Goal: Task Accomplishment & Management: Manage account settings

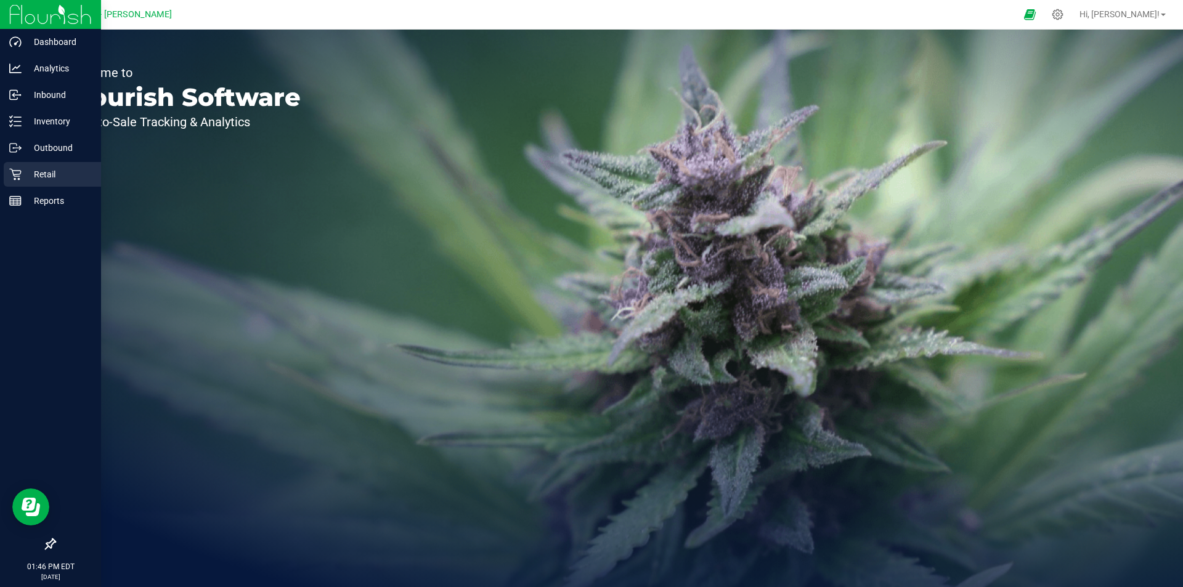
click at [49, 172] on p "Retail" at bounding box center [59, 174] width 74 height 15
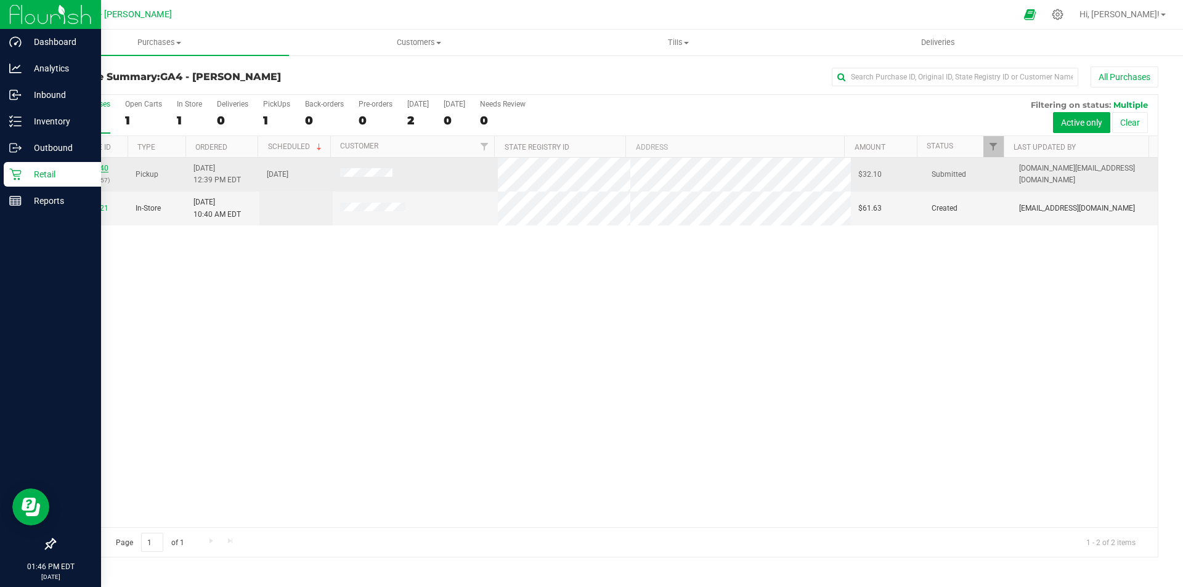
click at [101, 169] on link "00028440" at bounding box center [91, 168] width 34 height 9
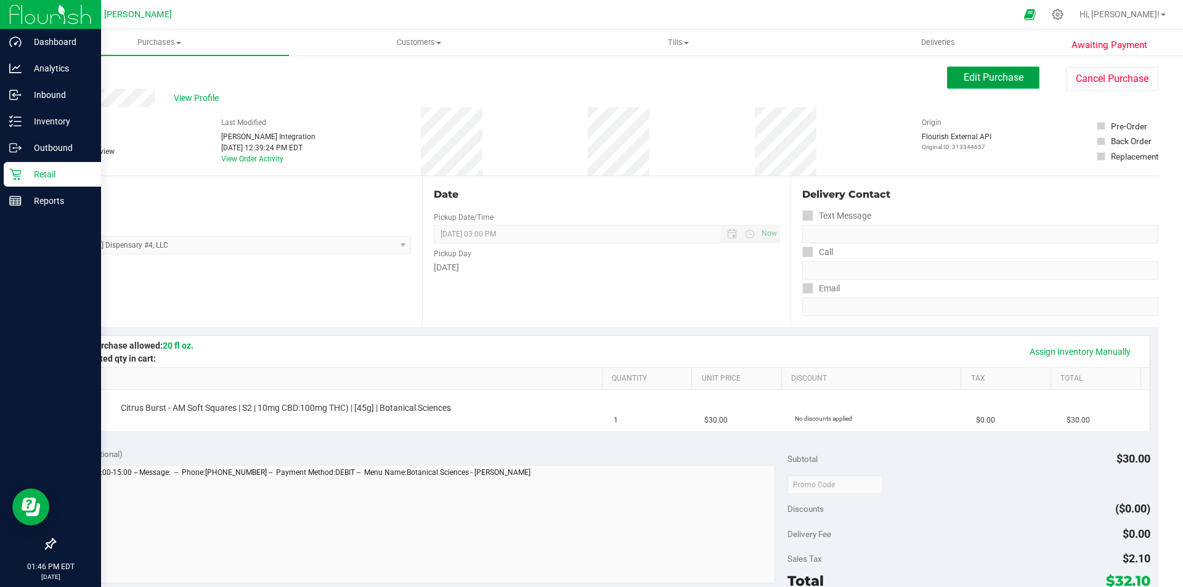
click at [1010, 79] on span "Edit Purchase" at bounding box center [993, 77] width 60 height 12
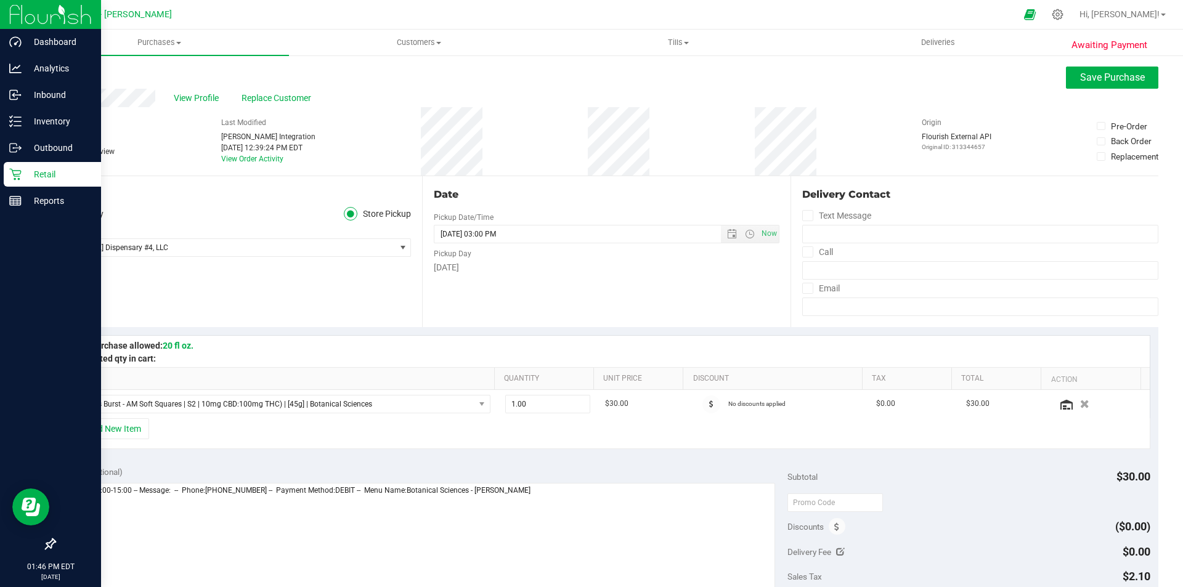
click at [65, 73] on link "Back" at bounding box center [63, 74] width 18 height 9
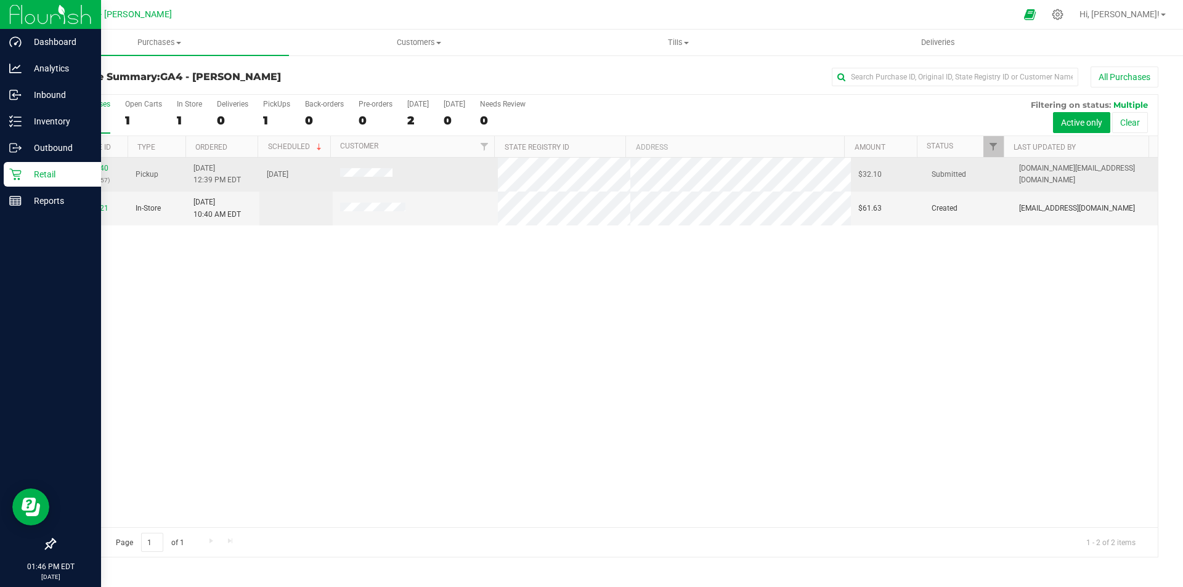
click at [102, 163] on div "00028440 (313344657)" at bounding box center [91, 174] width 59 height 23
click at [97, 164] on link "00028440" at bounding box center [91, 168] width 34 height 9
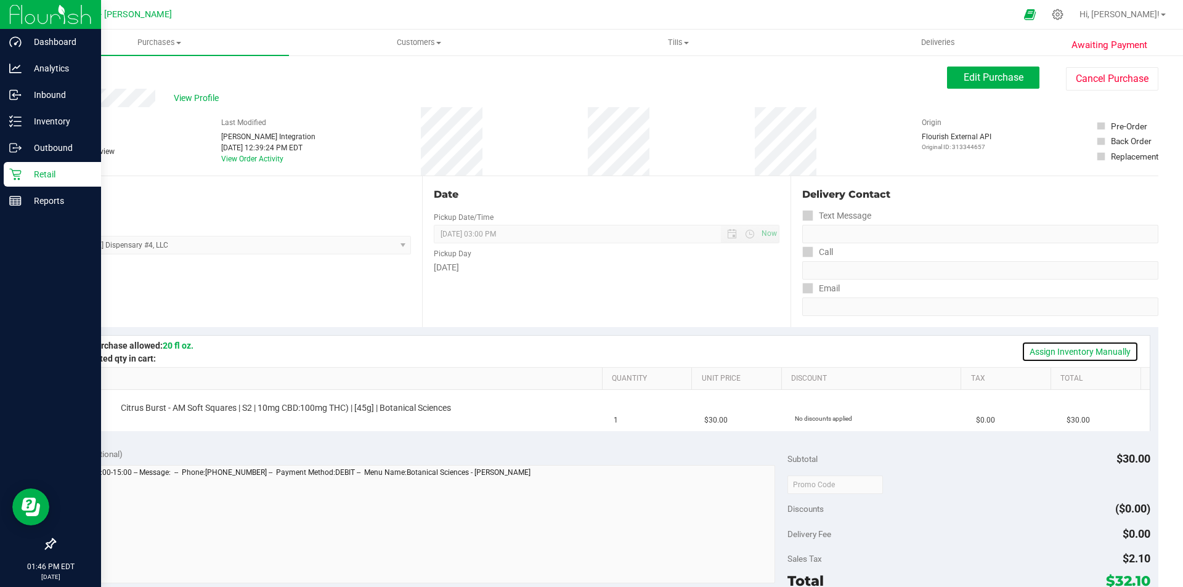
click at [1080, 352] on link "Assign Inventory Manually" at bounding box center [1079, 351] width 117 height 21
click at [140, 421] on div "Add Package" at bounding box center [359, 417] width 476 height 12
click at [154, 415] on link "Add Package" at bounding box center [143, 416] width 44 height 9
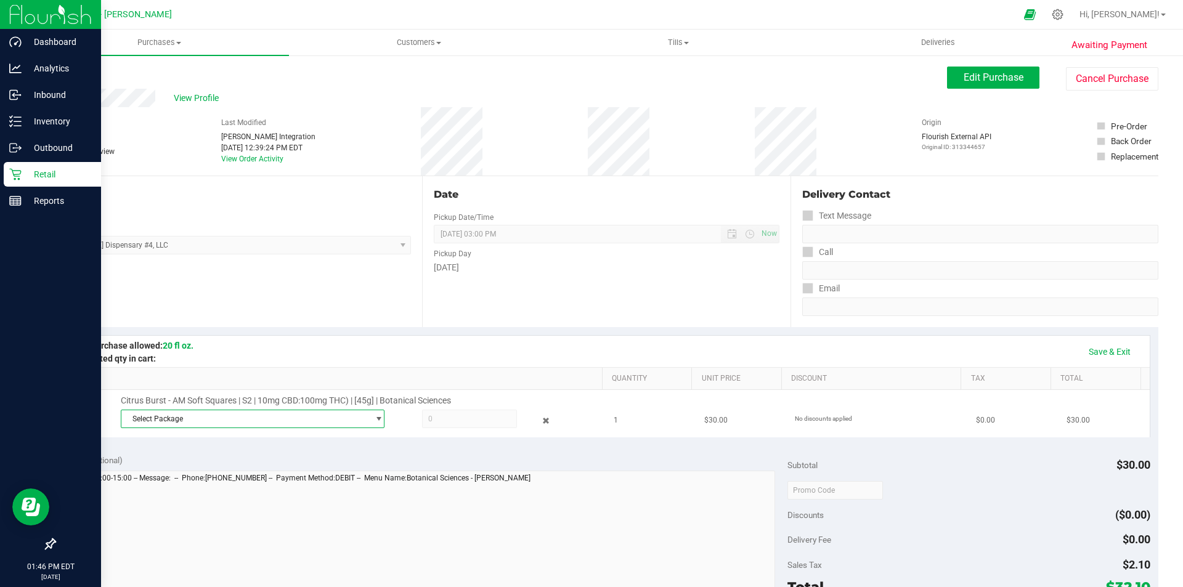
click at [288, 416] on span "Select Package" at bounding box center [244, 418] width 247 height 17
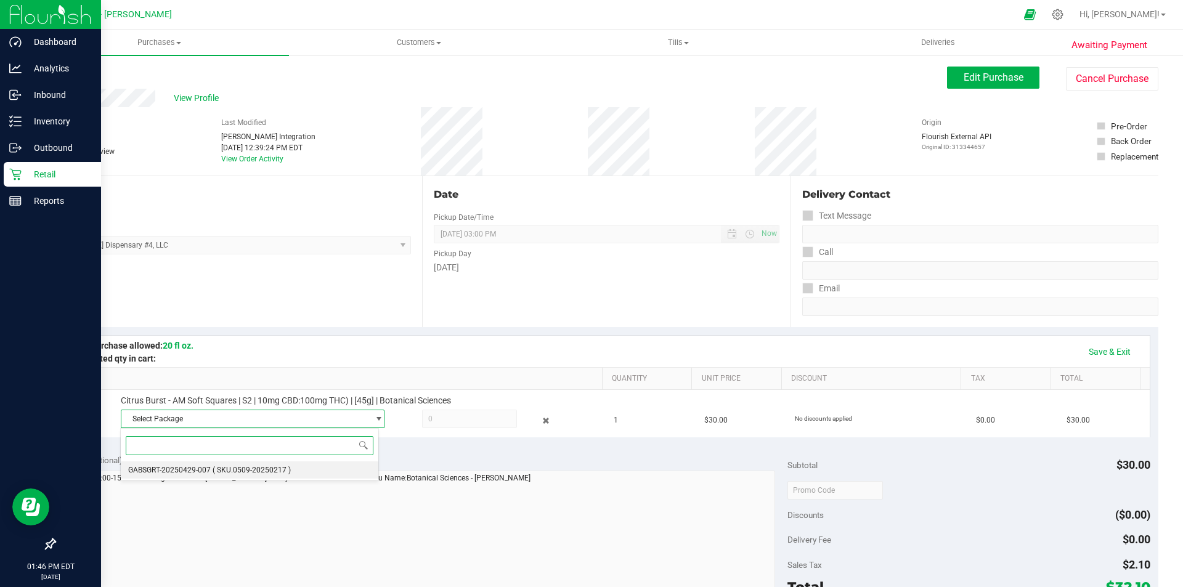
click at [221, 469] on span "( SKU.0509-20250217 )" at bounding box center [252, 470] width 78 height 9
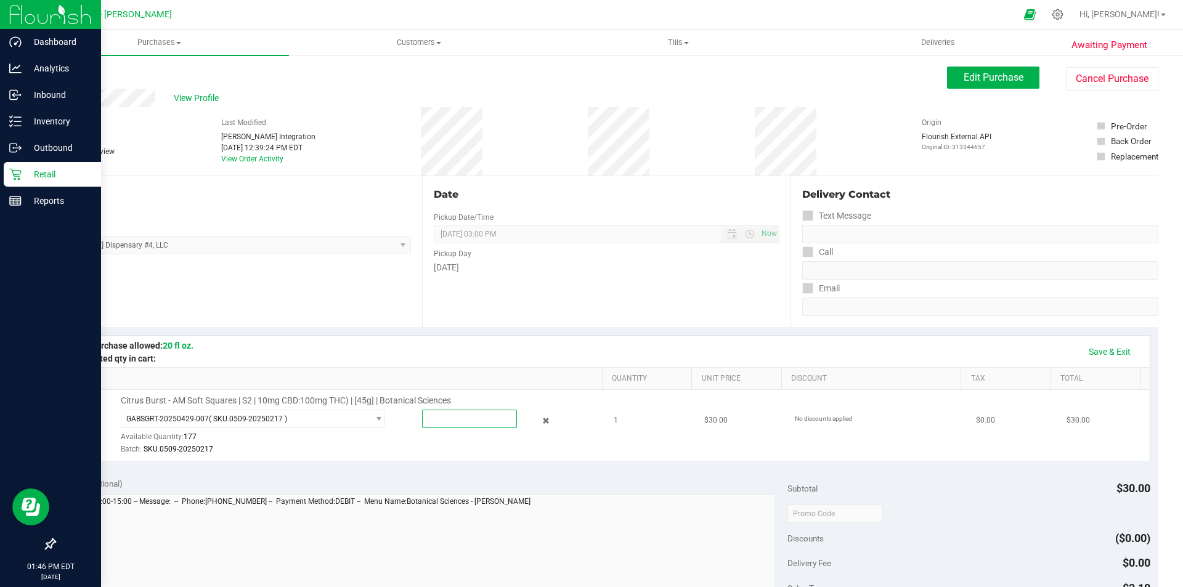
click at [468, 419] on span at bounding box center [469, 419] width 95 height 18
type input "1"
type input "1.0000"
click at [570, 341] on div "Save & Exit" at bounding box center [607, 351] width 1064 height 21
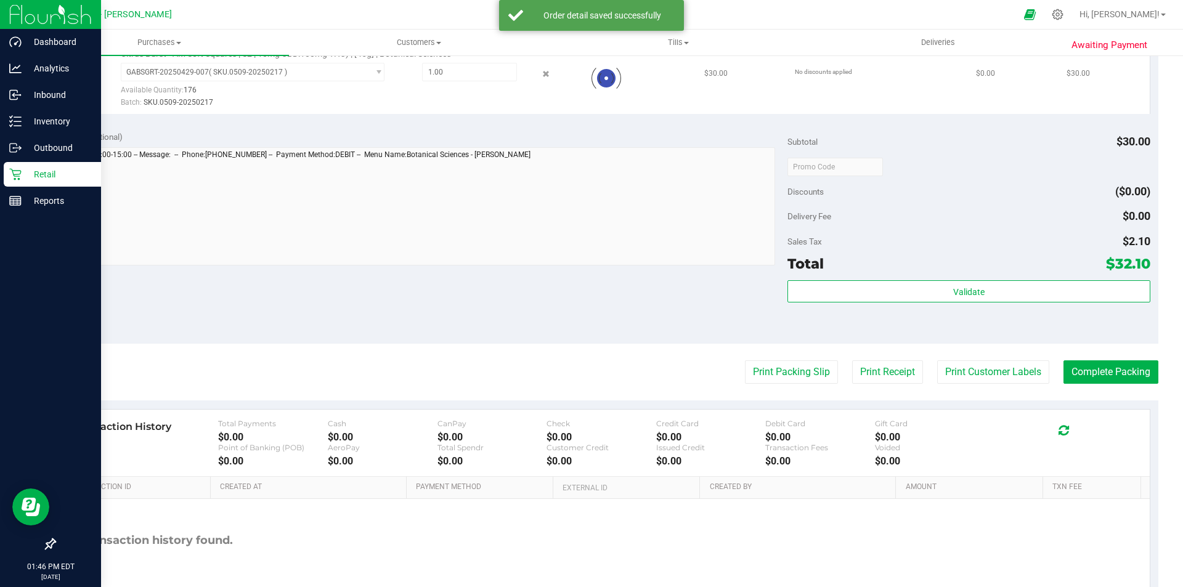
scroll to position [370, 0]
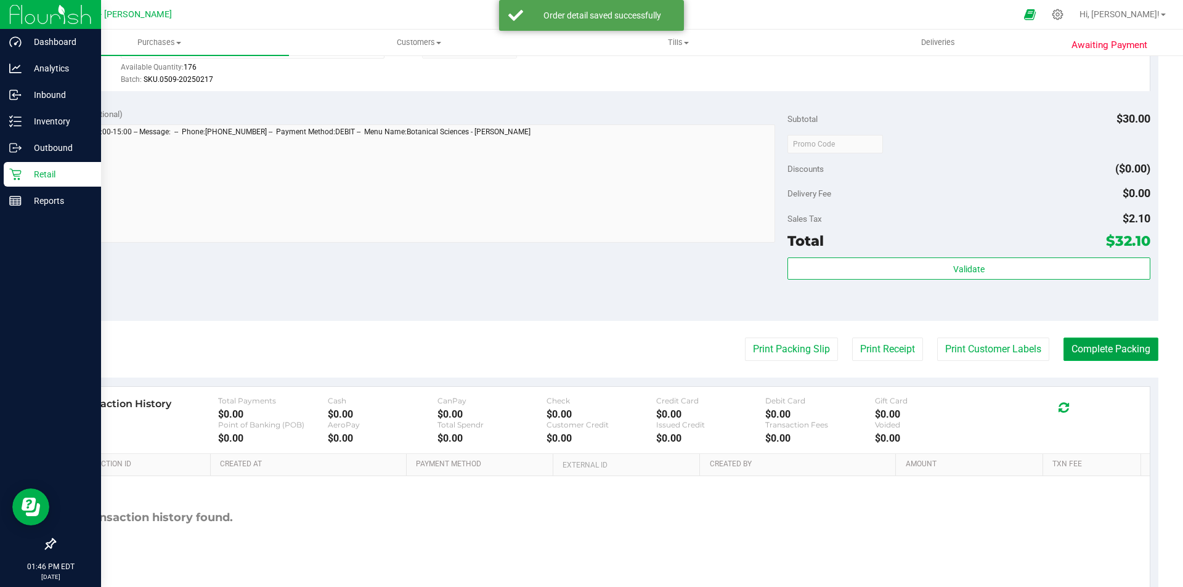
click at [1112, 344] on button "Complete Packing" at bounding box center [1110, 349] width 95 height 23
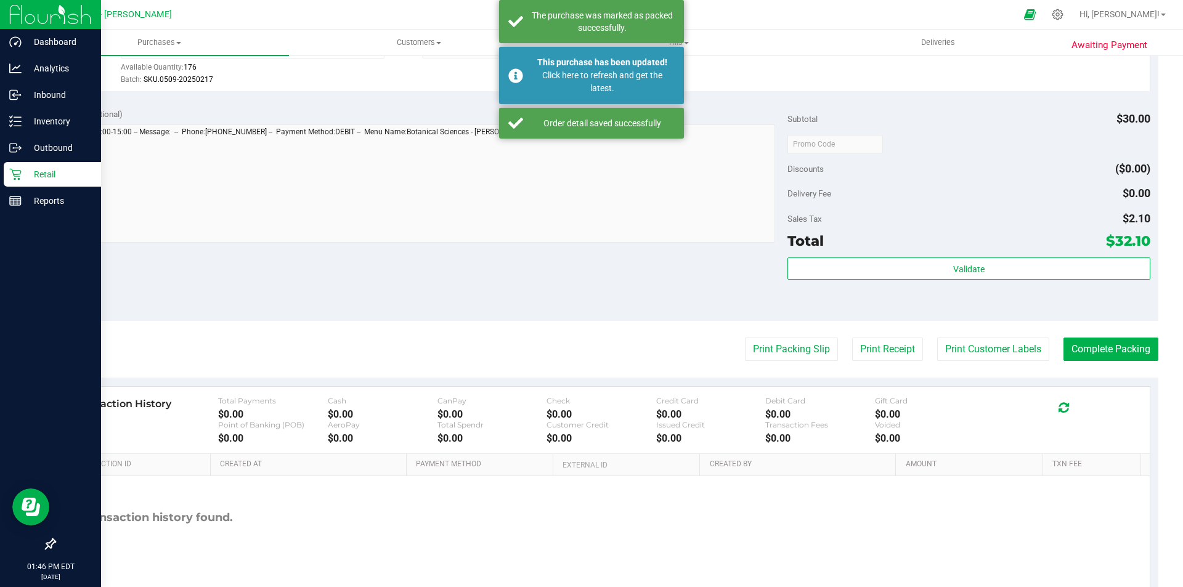
click at [56, 15] on img at bounding box center [50, 14] width 83 height 29
